Goal: Transaction & Acquisition: Purchase product/service

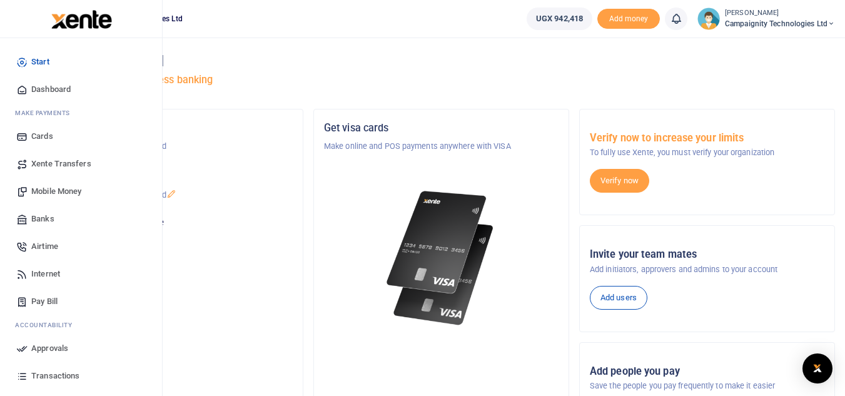
click at [58, 187] on span "Mobile Money" at bounding box center [56, 191] width 50 height 13
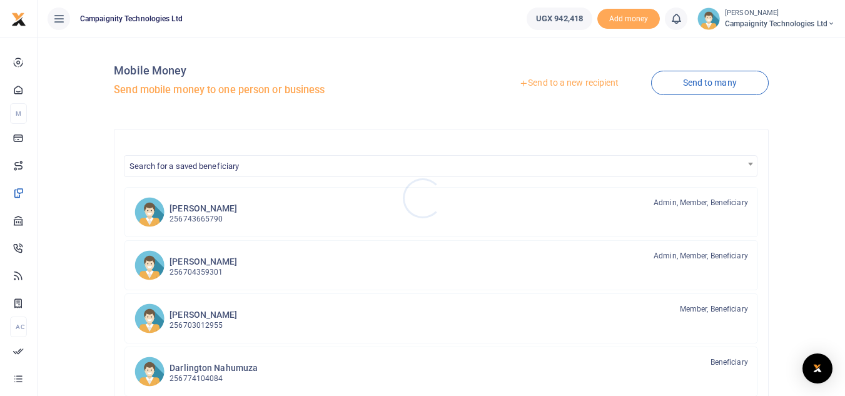
click at [198, 210] on div at bounding box center [422, 198] width 845 height 396
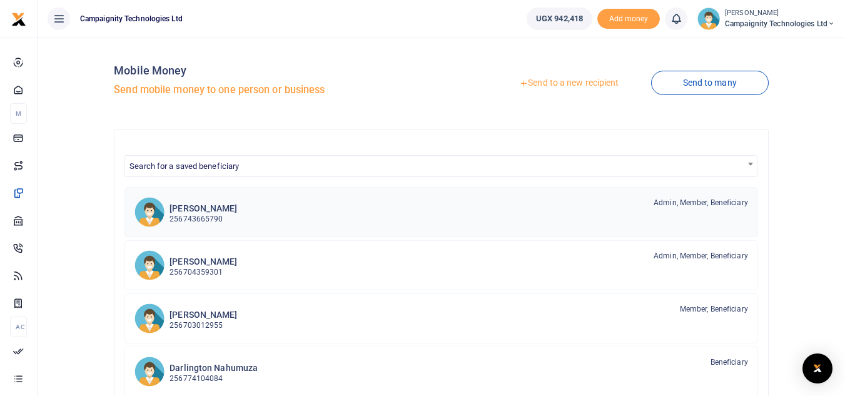
click at [198, 210] on h6 "[PERSON_NAME]" at bounding box center [204, 208] width 68 height 11
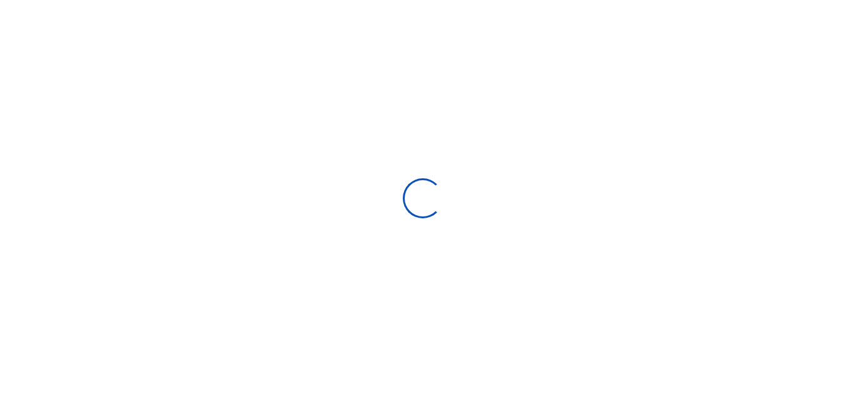
select select
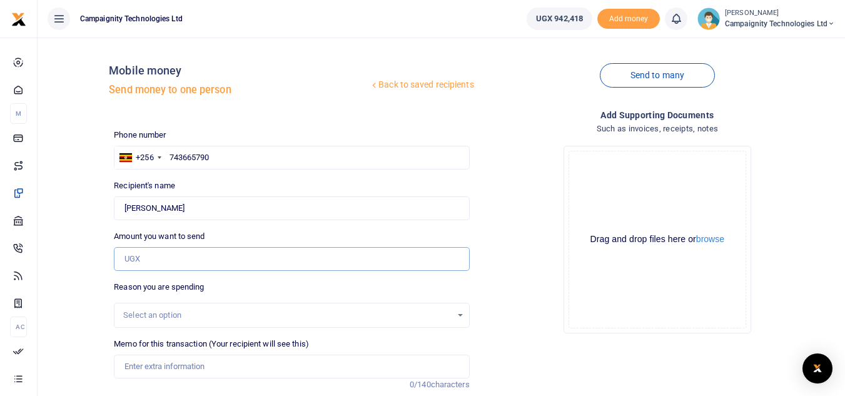
click at [165, 256] on input "Amount you want to send" at bounding box center [291, 259] width 355 height 24
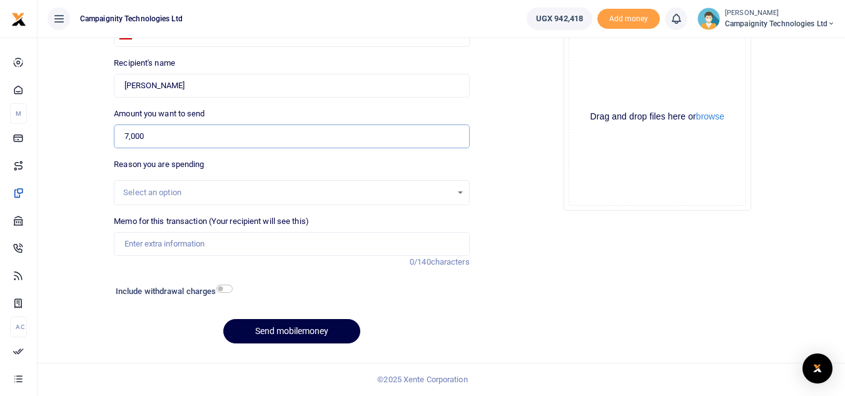
type input "7,000"
click at [280, 246] on input "Memo for this transaction (Your recipient will see this)" at bounding box center [291, 244] width 355 height 24
type input "Refund to Simon for purchase of VPN"
click at [295, 338] on button "Send mobilemoney" at bounding box center [291, 331] width 137 height 24
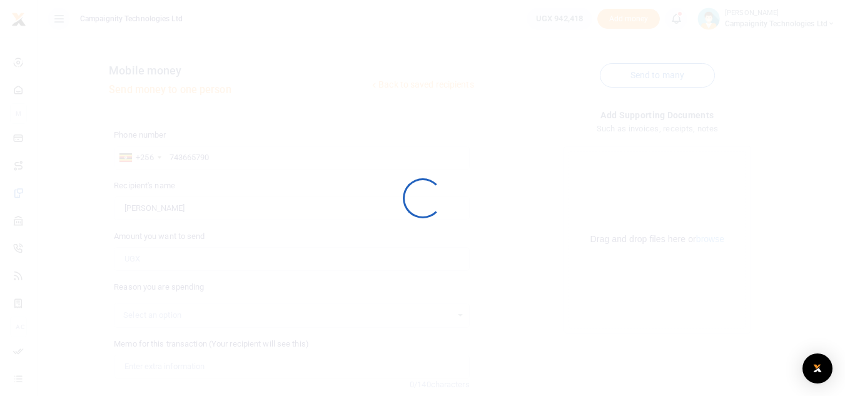
scroll to position [123, 0]
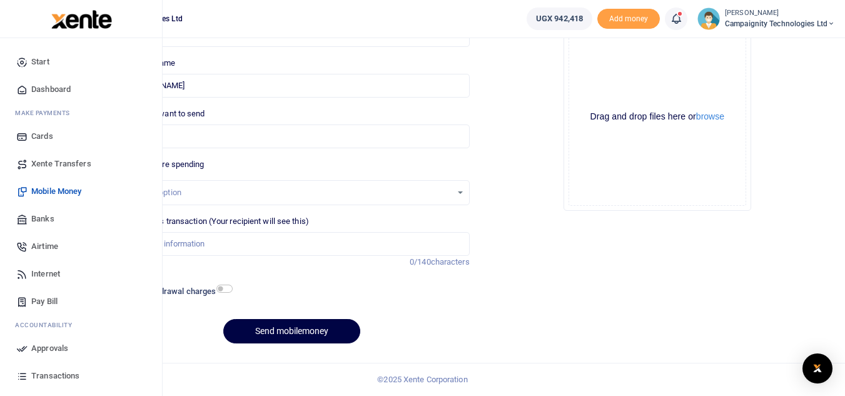
click at [51, 352] on span "Approvals" at bounding box center [49, 348] width 37 height 13
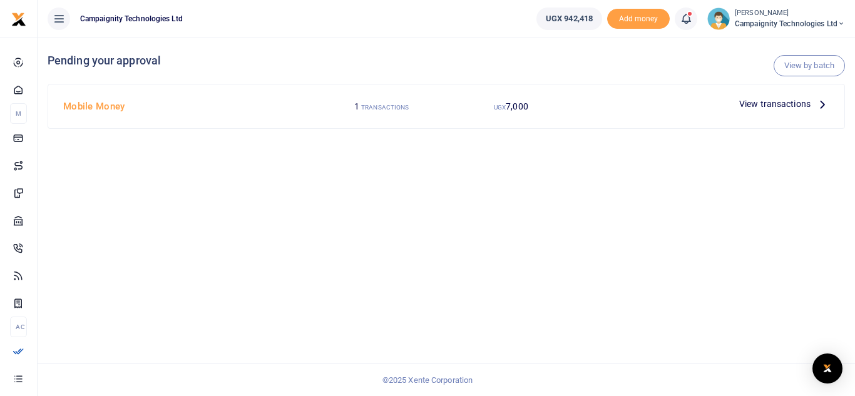
click at [786, 104] on span "View transactions" at bounding box center [774, 104] width 71 height 14
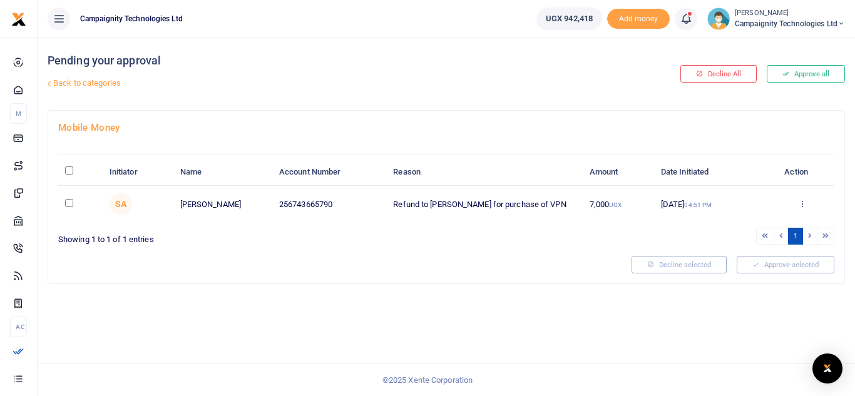
click at [803, 69] on div at bounding box center [427, 198] width 855 height 396
click at [805, 75] on button "Approve all" at bounding box center [805, 74] width 78 height 18
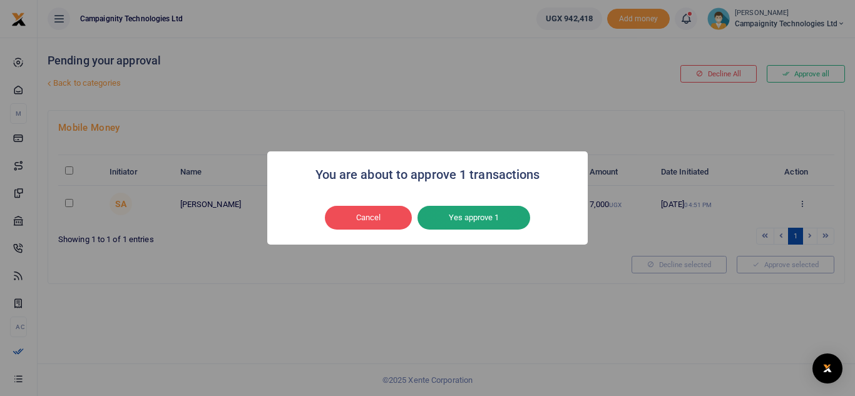
click at [472, 225] on button "Yes approve 1" at bounding box center [473, 218] width 113 height 24
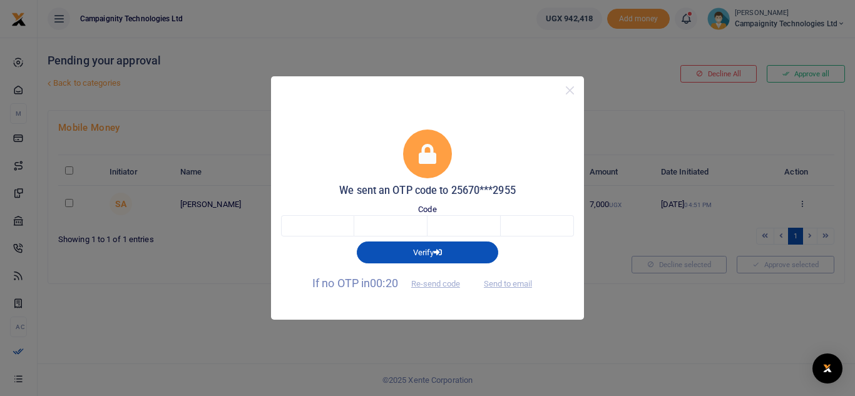
click at [321, 213] on div "Code" at bounding box center [427, 220] width 293 height 34
click at [319, 222] on input "text" at bounding box center [317, 225] width 73 height 21
type input "2"
type input "3"
type input "9"
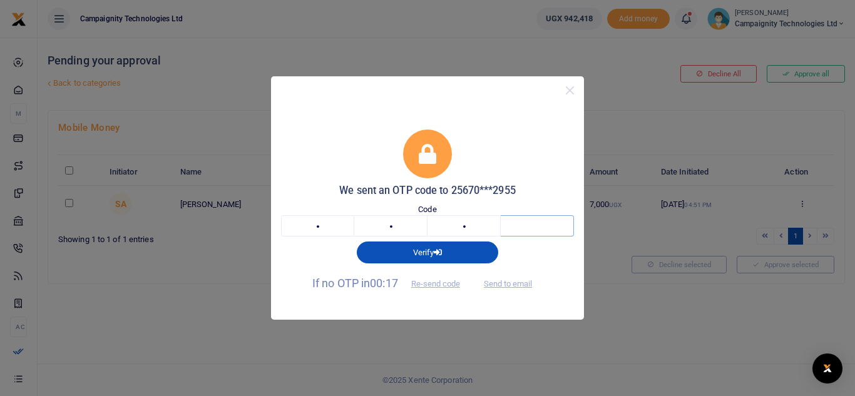
type input "2"
